Goal: Information Seeking & Learning: Check status

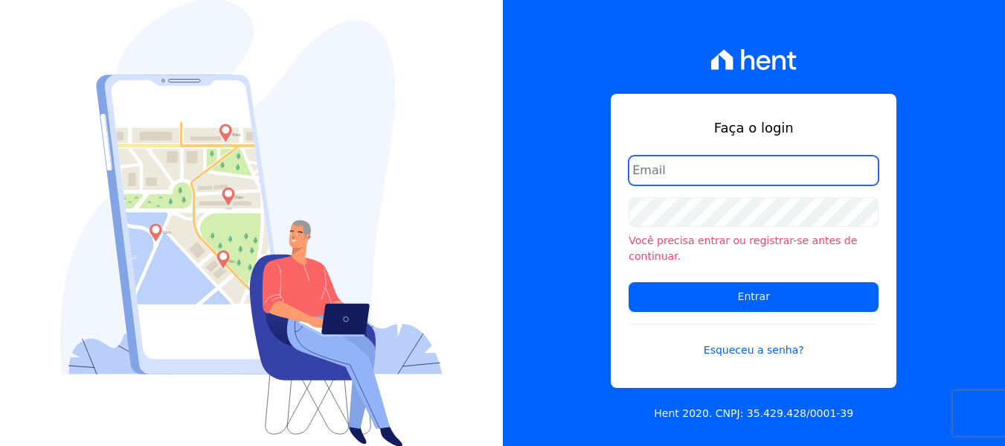
click at [729, 182] on input "email" at bounding box center [754, 170] width 250 height 30
type input "FINANCEIRO@VOLUMEENGENHARIA.COM.BR"
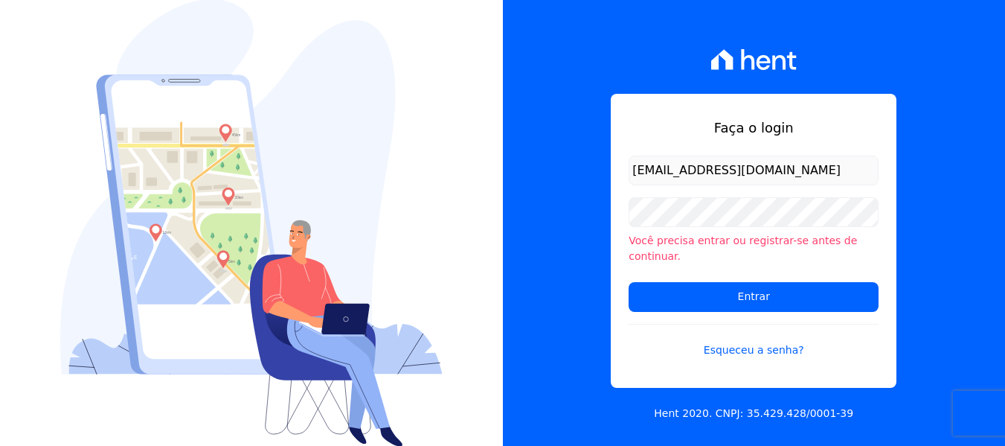
click at [678, 234] on div "Você precisa entrar ou registrar-se antes de continuar." at bounding box center [754, 230] width 250 height 67
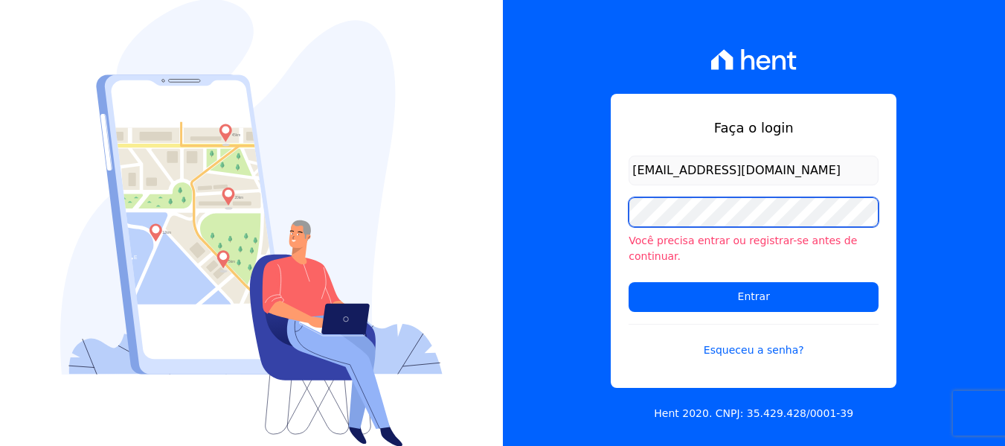
click at [629, 282] on input "Entrar" at bounding box center [754, 297] width 250 height 30
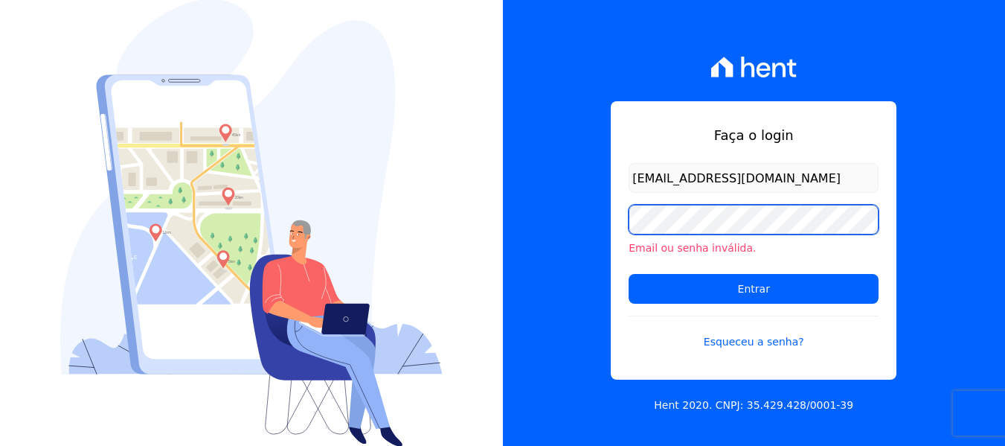
click at [629, 274] on input "Entrar" at bounding box center [754, 289] width 250 height 30
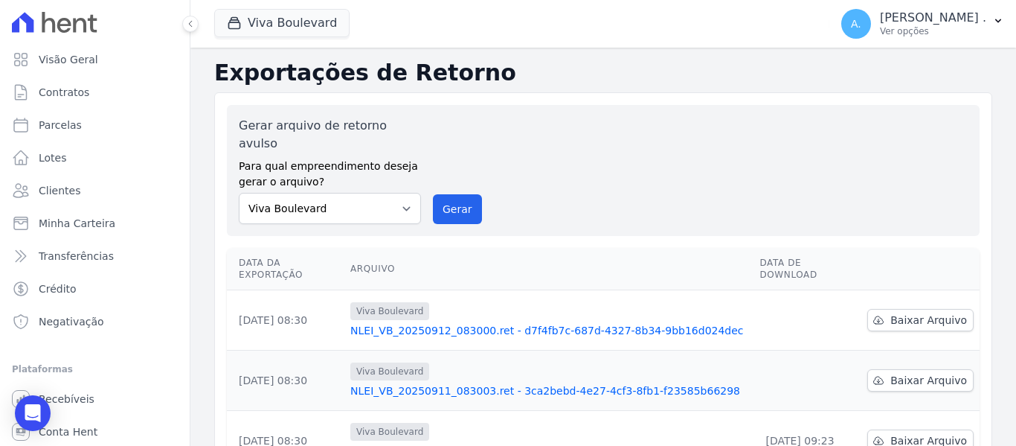
scroll to position [149, 0]
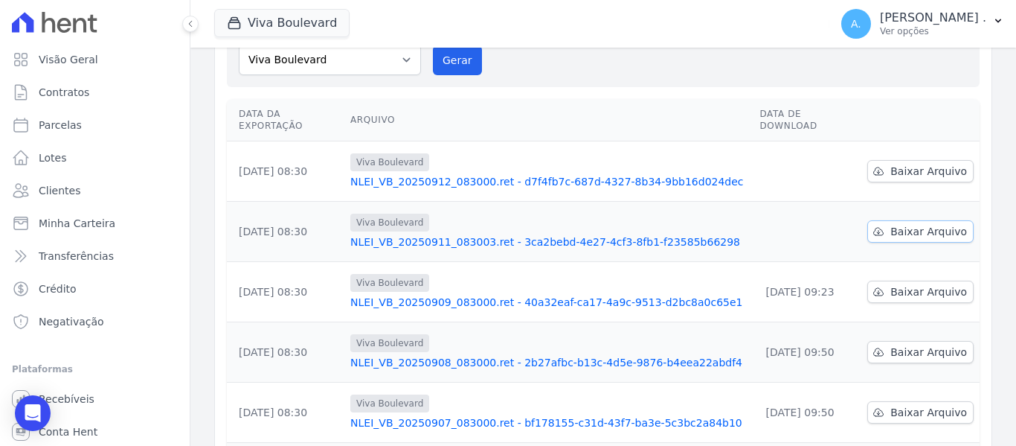
click at [896, 224] on span "Baixar Arquivo" at bounding box center [929, 231] width 77 height 15
click at [891, 164] on span "Baixar Arquivo" at bounding box center [929, 171] width 77 height 15
click at [58, 122] on span "Parcelas" at bounding box center [60, 125] width 43 height 15
select select
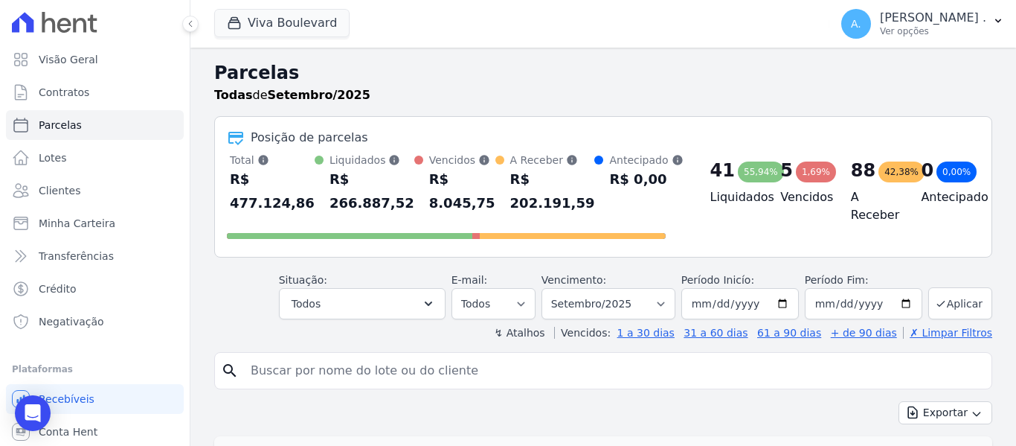
click at [267, 377] on input "search" at bounding box center [614, 371] width 744 height 30
click at [280, 373] on input "search" at bounding box center [614, 371] width 744 height 30
paste input "WARLEY GERALDO JAQUES PEREIRA"
type input "WARLEY GERALDO JAQUES PEREIRA"
select select
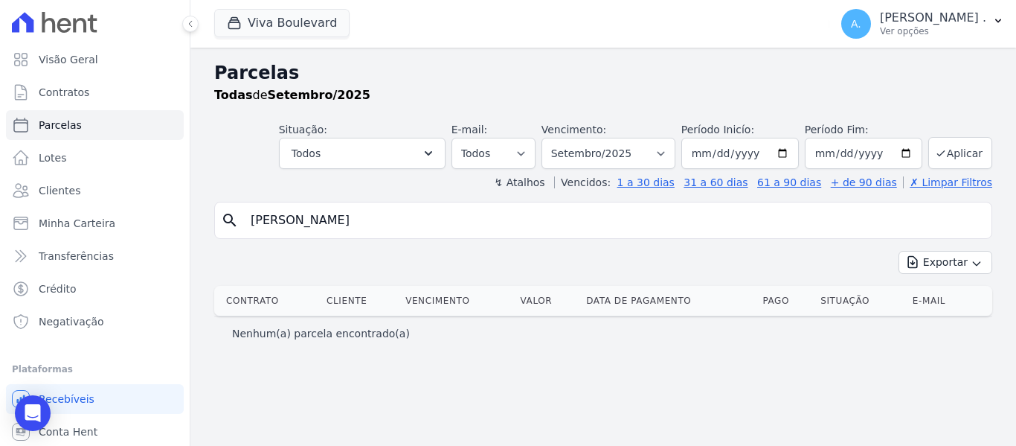
click at [484, 225] on input "WARLEY GERALDO JAQUES PEREIRA" at bounding box center [614, 220] width 744 height 30
drag, startPoint x: 456, startPoint y: 221, endPoint x: 347, endPoint y: 228, distance: 108.9
click at [347, 228] on input "WARLEY GERALDO JAQUES PEREIRA" at bounding box center [614, 220] width 744 height 30
type input "WARLEY GERALDO"
select select
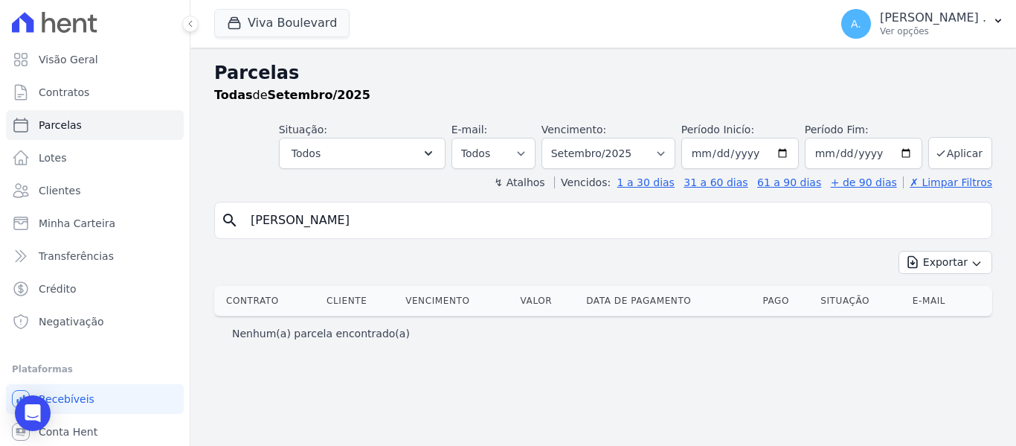
click at [379, 225] on input "WARLEY GERALDO" at bounding box center [614, 220] width 744 height 30
type input "WARLEY"
select select
click at [39, 120] on span "Parcelas" at bounding box center [60, 125] width 43 height 15
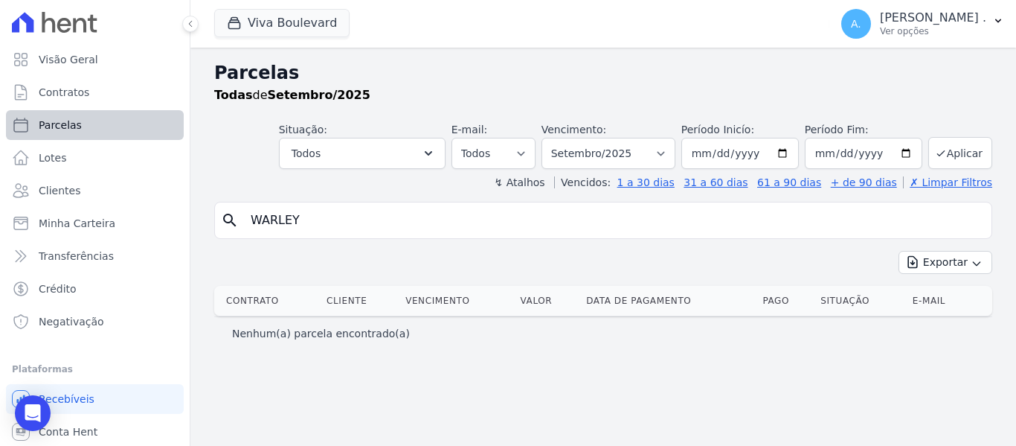
select select
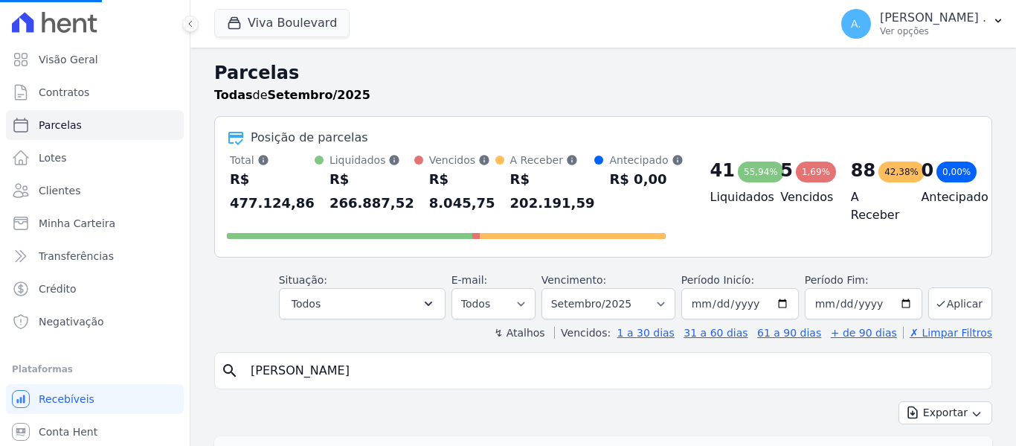
scroll to position [74, 0]
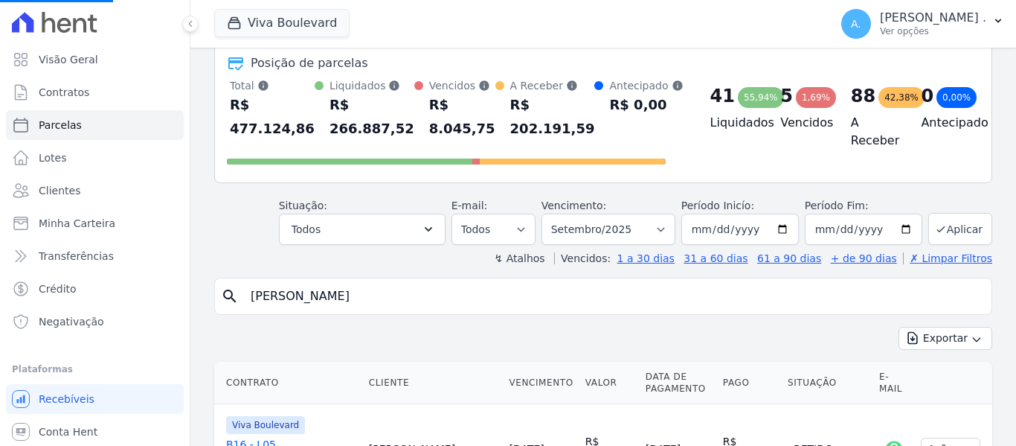
select select
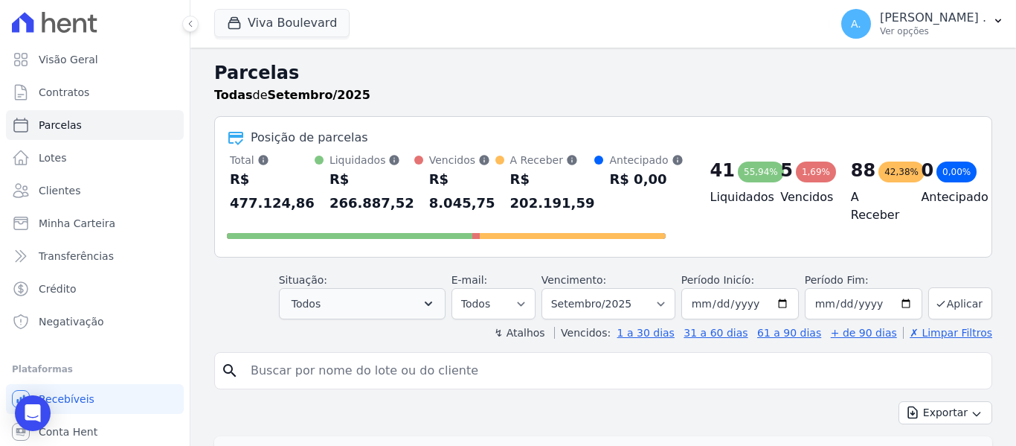
drag, startPoint x: 456, startPoint y: 288, endPoint x: 335, endPoint y: 290, distance: 121.3
click at [317, 297] on div "Situação: Agendado Em Aberto Pago Processando Cancelado Vencido Transferindo De…" at bounding box center [635, 295] width 713 height 47
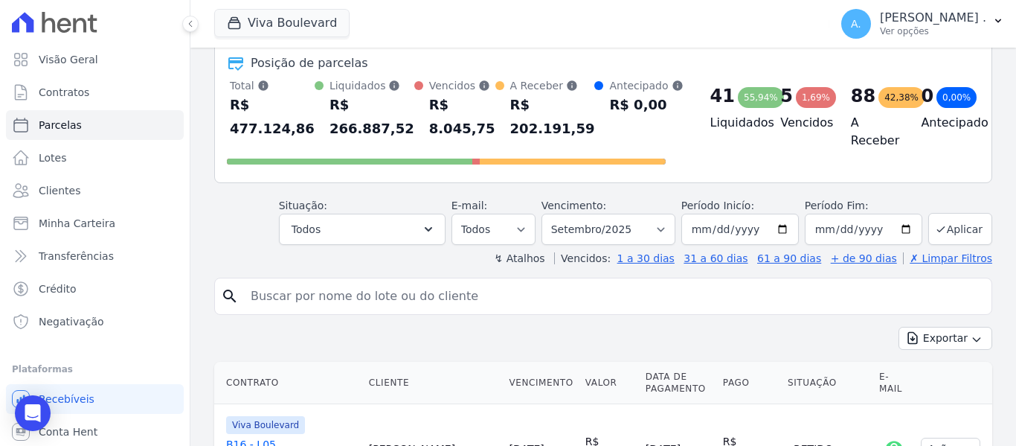
click at [339, 294] on input "search" at bounding box center [614, 296] width 744 height 30
type input "warley"
select select
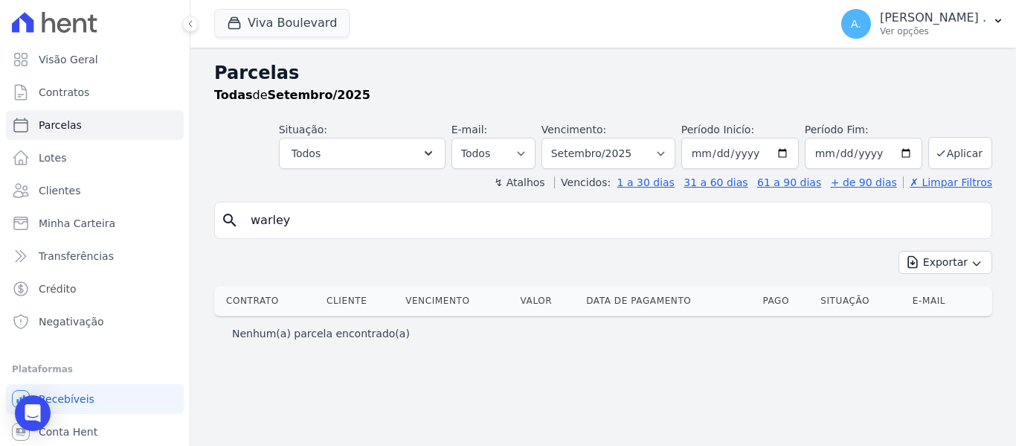
drag, startPoint x: 263, startPoint y: 227, endPoint x: 189, endPoint y: 227, distance: 74.4
click at [189, 227] on div "Visão Geral Contratos Parcelas Lotes Clientes Minha Carteira Transferências Cré…" at bounding box center [508, 223] width 1016 height 446
type input "barbara"
select select
click at [68, 127] on span "Parcelas" at bounding box center [60, 125] width 43 height 15
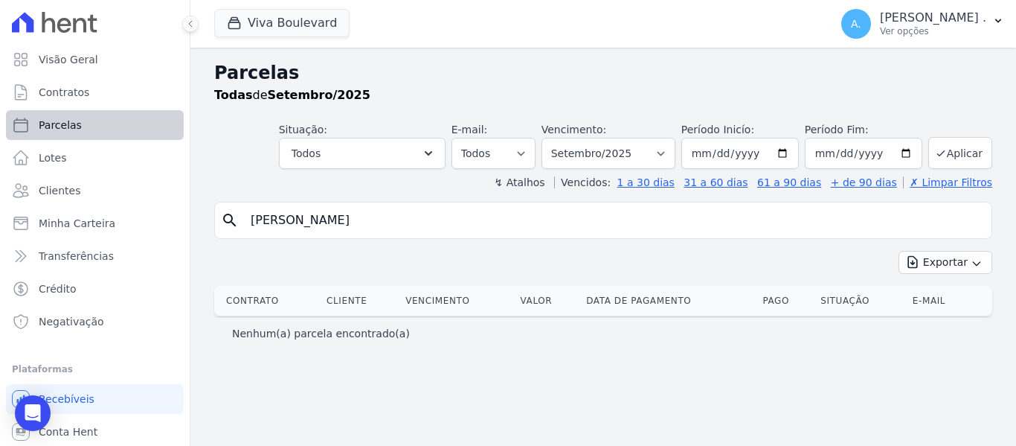
select select
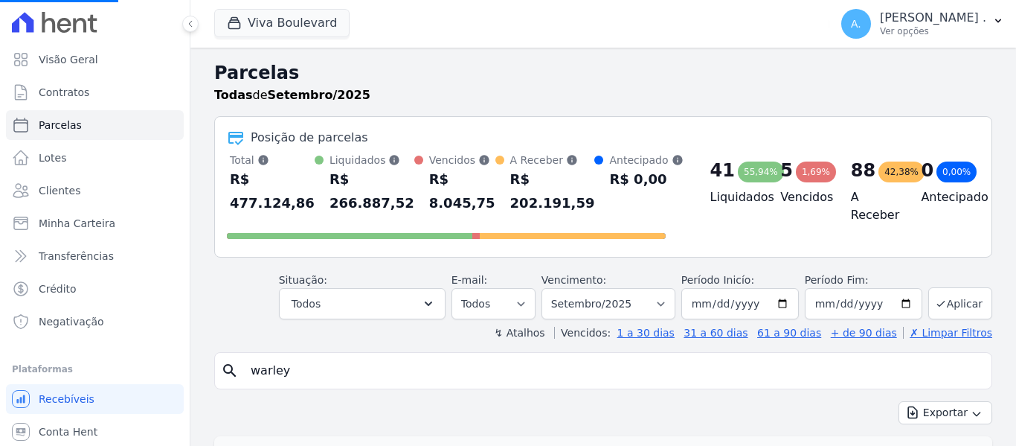
drag, startPoint x: 234, startPoint y: 370, endPoint x: 176, endPoint y: 370, distance: 58.8
click at [176, 370] on div "Visão Geral Contratos Parcelas Lotes Clientes Minha Carteira Transferências Cré…" at bounding box center [508, 223] width 1016 height 446
select select
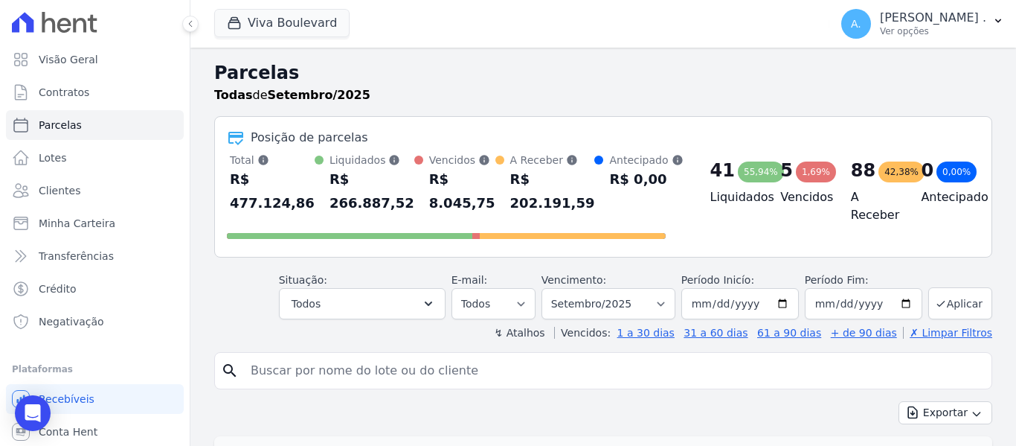
click at [339, 368] on input "search" at bounding box center [614, 371] width 744 height 30
type input "war"
select select
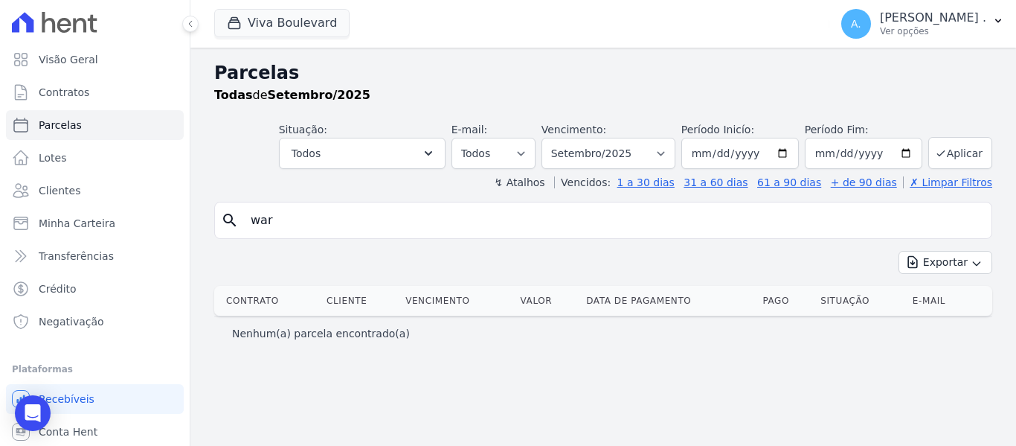
drag, startPoint x: 282, startPoint y: 226, endPoint x: 210, endPoint y: 222, distance: 72.3
click at [210, 222] on div "Parcelas Todas de Setembro/2025 Situação: Agendado Em Aberto Pago Processando C…" at bounding box center [603, 247] width 826 height 398
click at [72, 153] on link "Lotes" at bounding box center [95, 158] width 178 height 30
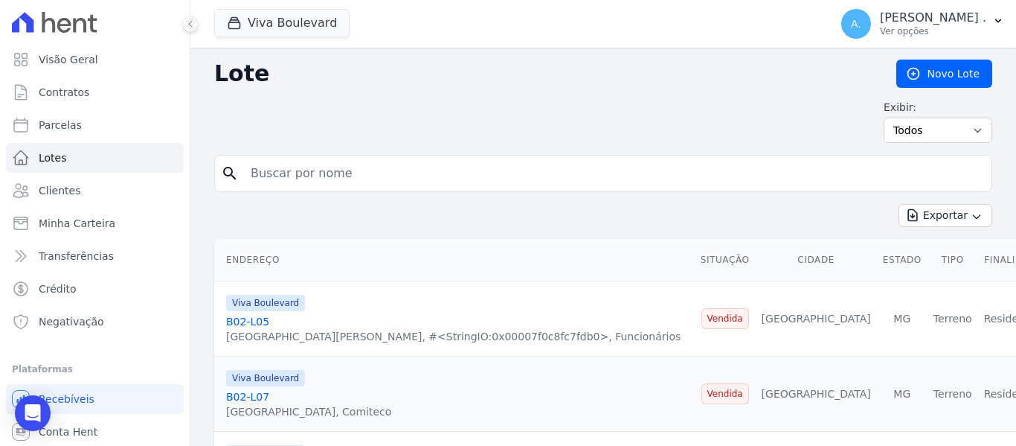
click at [350, 168] on input "search" at bounding box center [614, 173] width 744 height 30
type input "v6-"
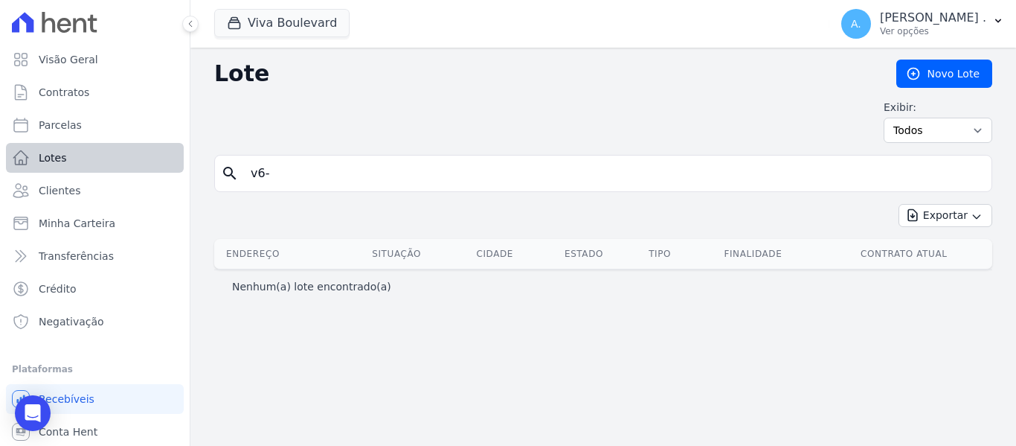
drag, startPoint x: 266, startPoint y: 171, endPoint x: 106, endPoint y: 166, distance: 160.0
click at [106, 166] on div "Visão Geral Contratos Parcelas Lotes Clientes Minha Carteira Transferências Cré…" at bounding box center [508, 223] width 1016 height 446
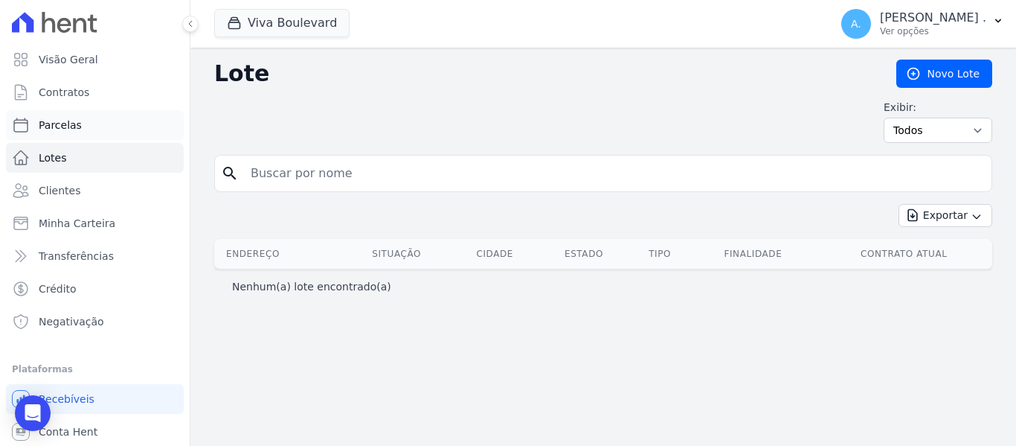
click at [46, 126] on span "Parcelas" at bounding box center [60, 125] width 43 height 15
select select
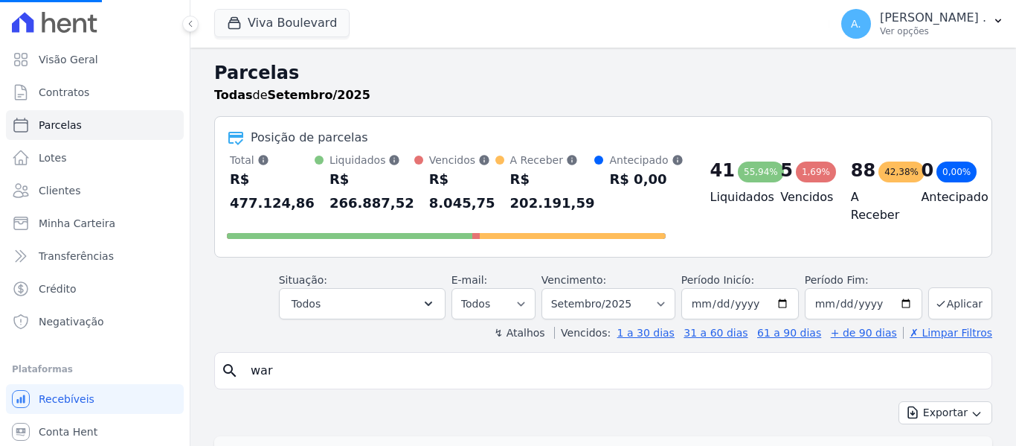
select select
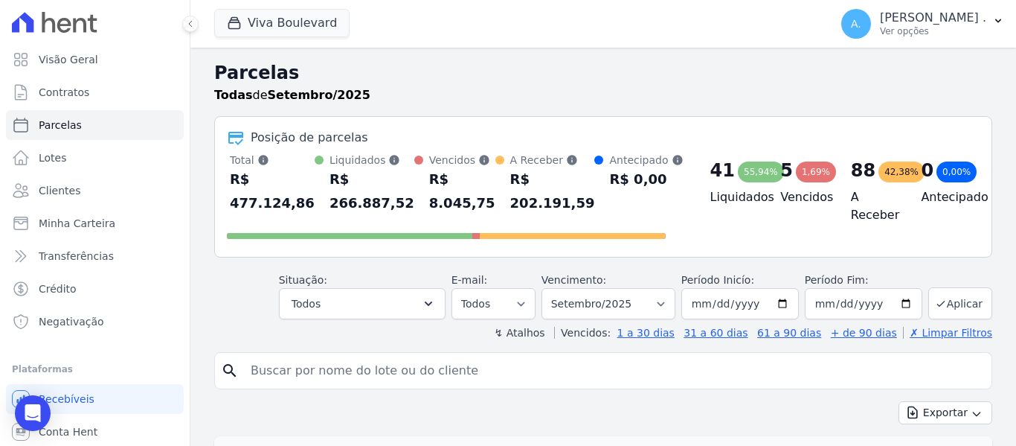
drag, startPoint x: 251, startPoint y: 376, endPoint x: 212, endPoint y: 376, distance: 38.7
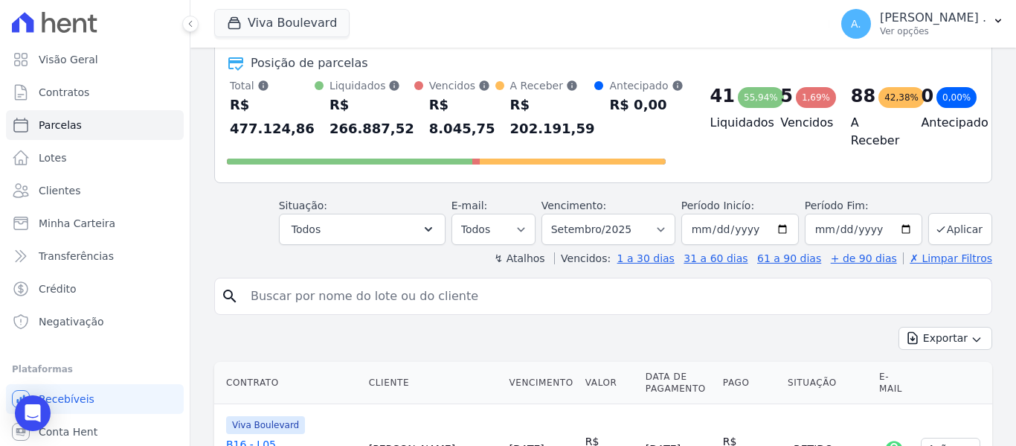
select select
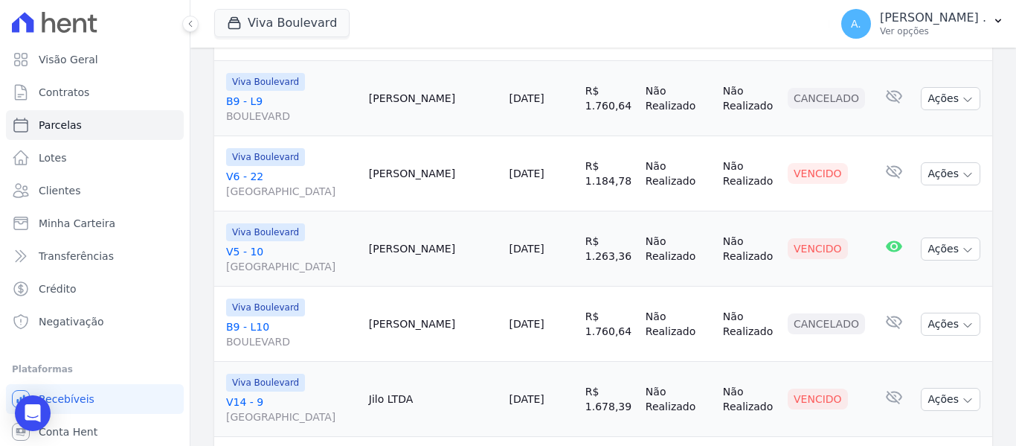
scroll to position [2050, 0]
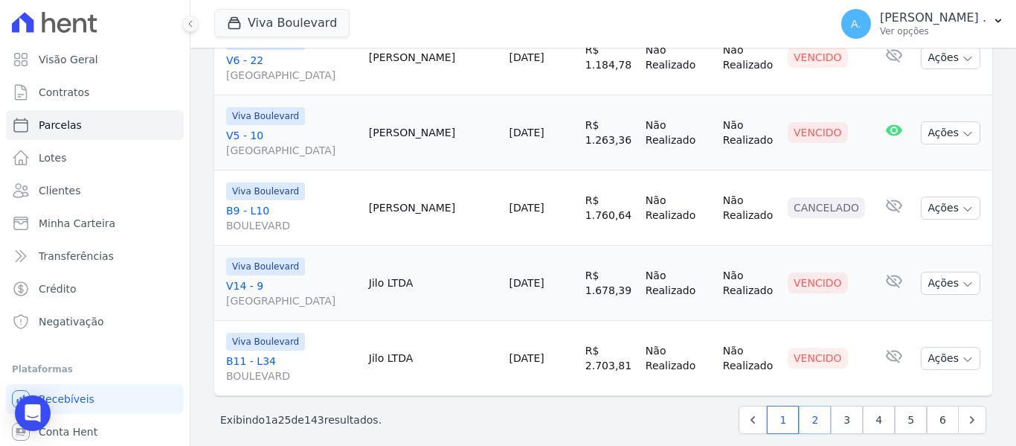
click at [810, 408] on link "2" at bounding box center [815, 419] width 32 height 28
select select
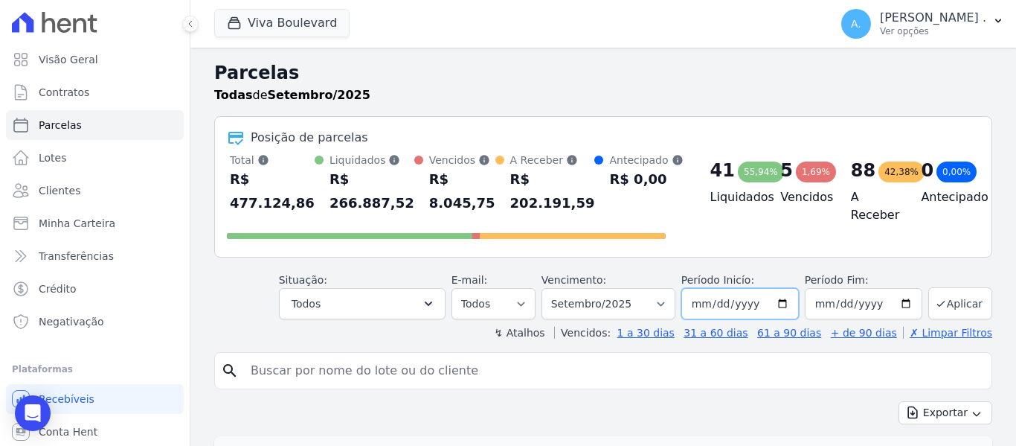
click at [783, 304] on input "2025-09-01" at bounding box center [740, 303] width 118 height 31
type input "2025-09-20"
click at [898, 304] on input "2025-09-30" at bounding box center [864, 303] width 118 height 31
type input "2025-09-20"
click at [934, 312] on button "Aplicar" at bounding box center [960, 303] width 64 height 32
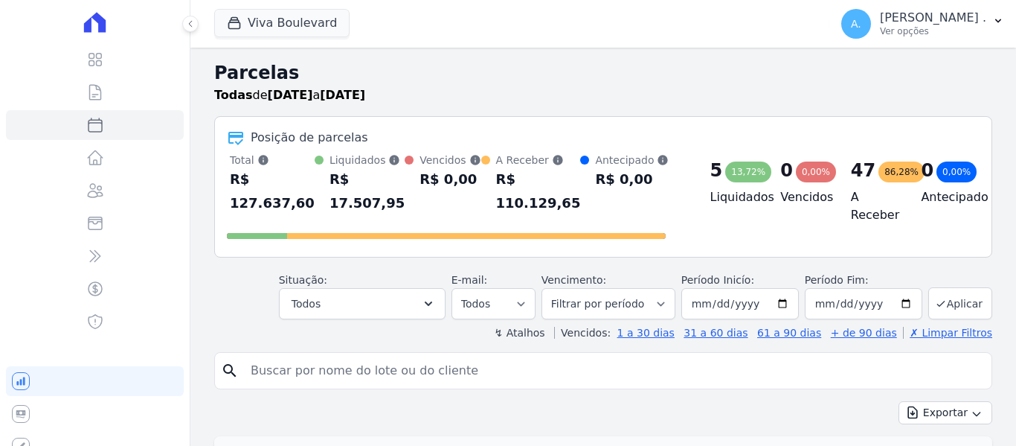
select select
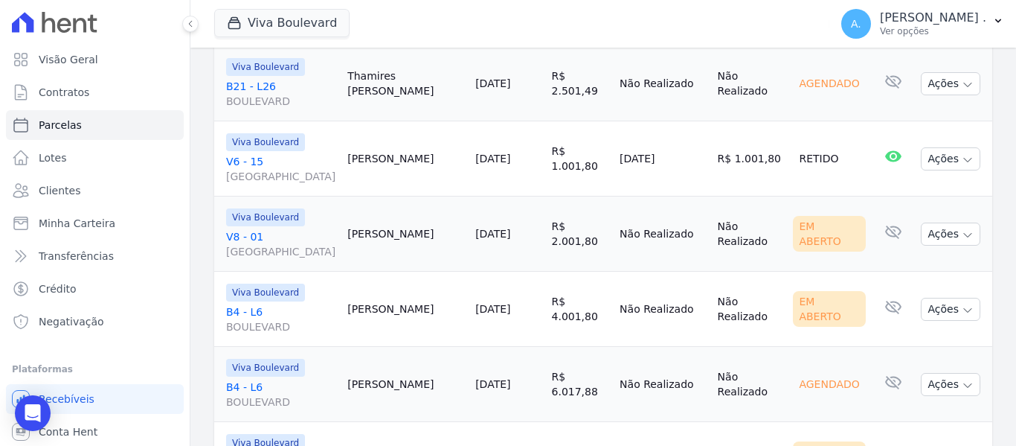
scroll to position [1946, 0]
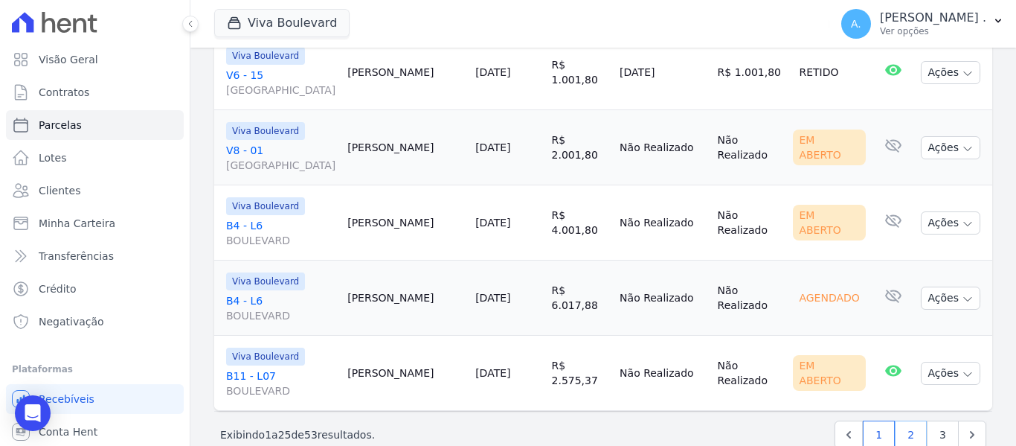
click at [903, 420] on link "2" at bounding box center [911, 434] width 32 height 28
select select
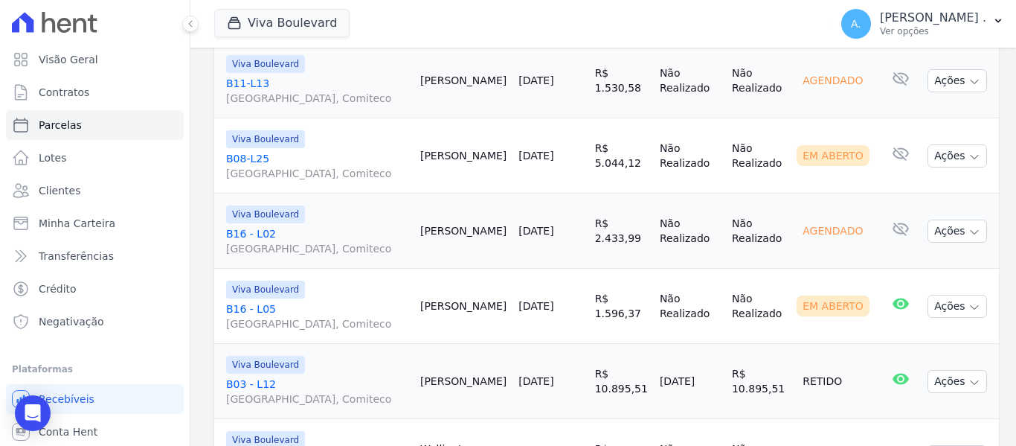
scroll to position [2181, 0]
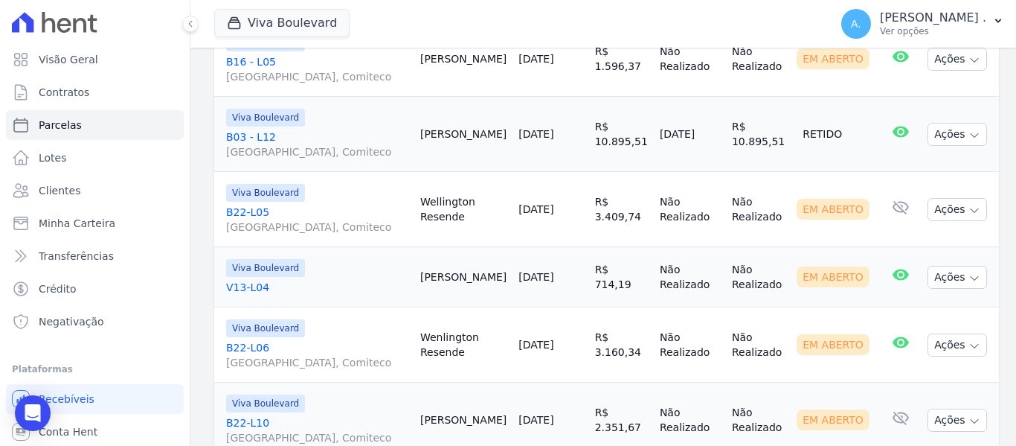
select select
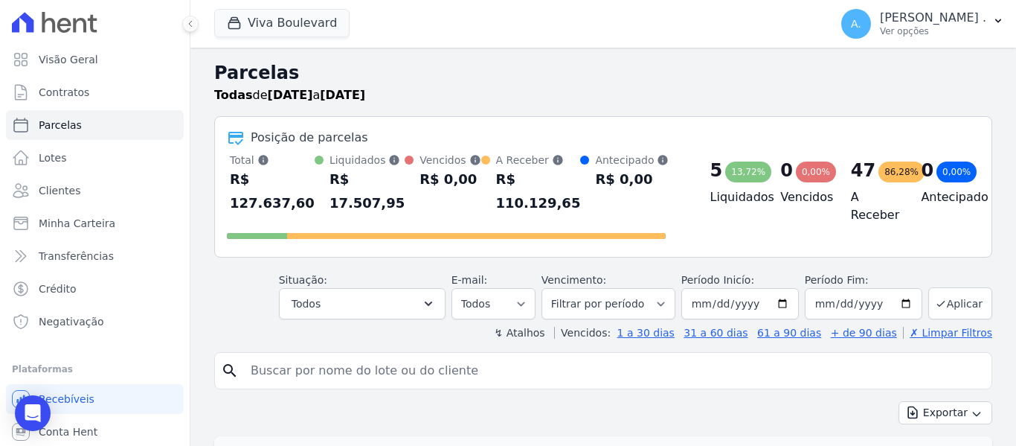
click at [282, 356] on input "search" at bounding box center [614, 371] width 744 height 30
type input "jaques"
select select
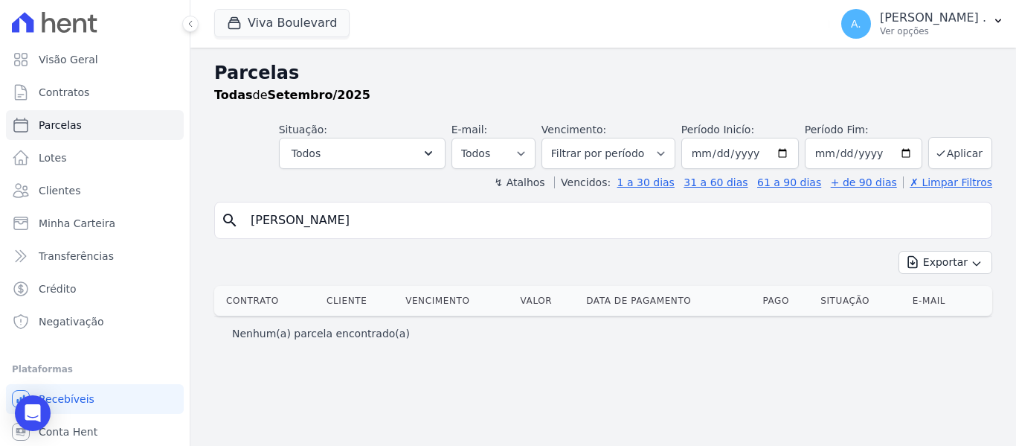
click at [576, 423] on div "Parcelas Todas de Setembro/2025 Situação: Agendado Em Aberto Pago Processando C…" at bounding box center [603, 247] width 826 height 398
